Goal: Information Seeking & Learning: Find specific fact

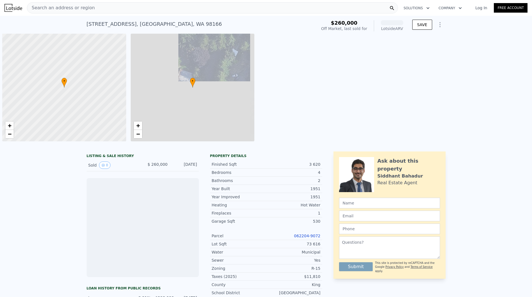
scroll to position [0, 2]
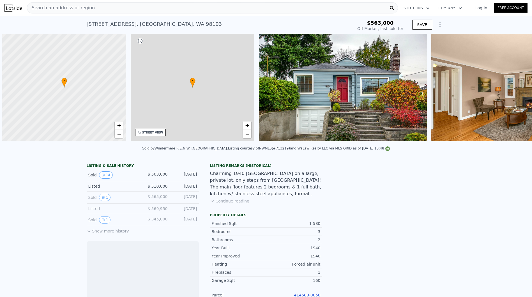
scroll to position [0, 2]
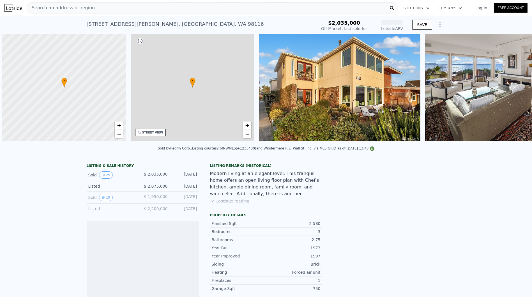
scroll to position [0, 2]
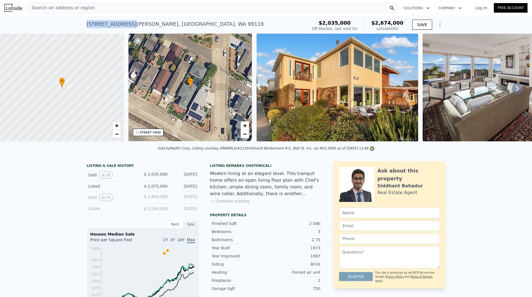
drag, startPoint x: 82, startPoint y: 24, endPoint x: 126, endPoint y: 26, distance: 43.5
click at [126, 26] on div "3444 Beach Dr SW , Seattle , WA 98116 Sold Apr 2018 for $2.035m (~ARV $2.674m )…" at bounding box center [266, 25] width 532 height 18
copy div "3444 Beach Dr SW"
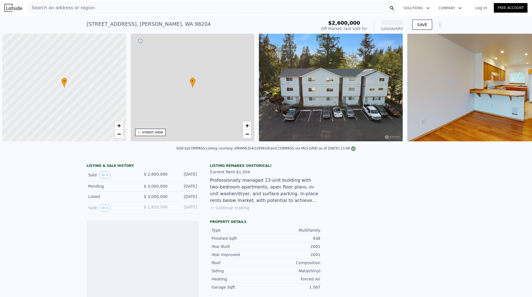
scroll to position [0, 2]
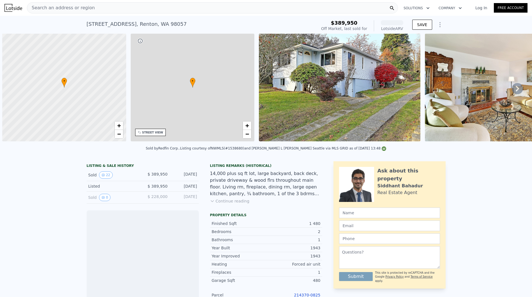
scroll to position [0, 2]
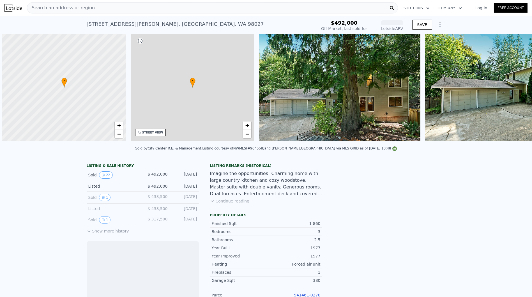
scroll to position [0, 2]
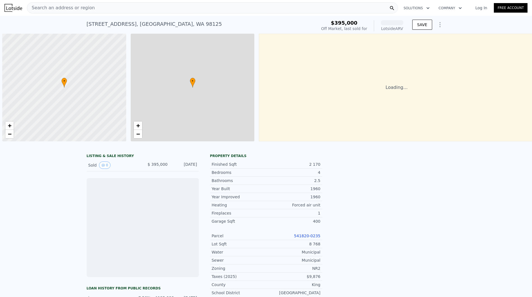
scroll to position [0, 2]
